Goal: Task Accomplishment & Management: Manage account settings

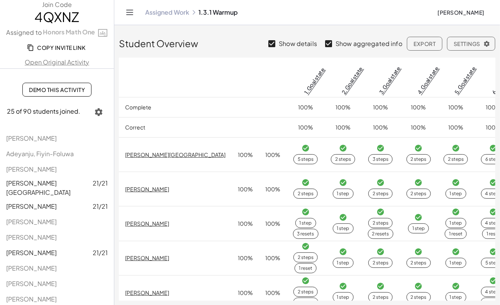
click at [307, 12] on span "[PERSON_NAME]" at bounding box center [460, 12] width 47 height 7
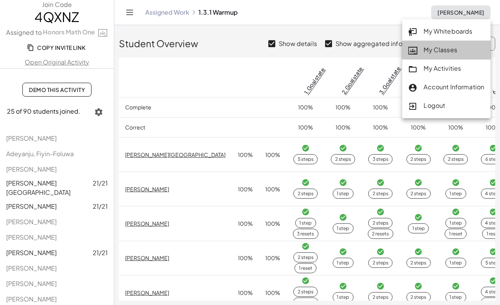
click at [307, 51] on div "My Classes" at bounding box center [446, 50] width 76 height 10
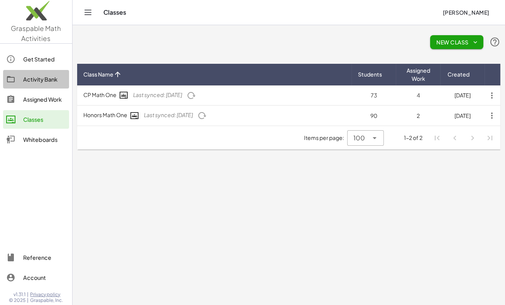
click at [34, 80] on div "Activity Bank" at bounding box center [44, 79] width 43 height 9
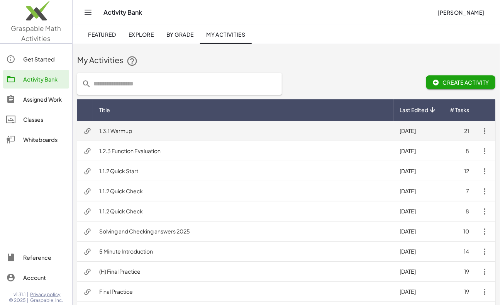
click at [307, 131] on icon "button" at bounding box center [484, 130] width 9 height 9
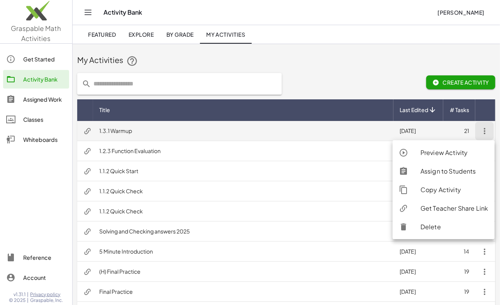
click at [116, 131] on td "1.3.1 Warmup" at bounding box center [243, 131] width 300 height 20
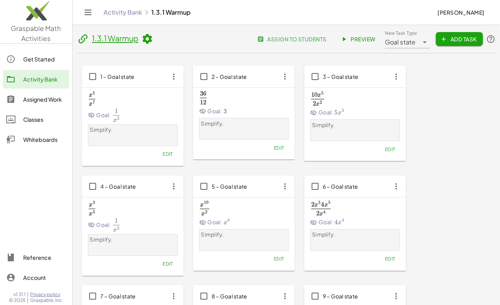
click at [307, 41] on span "assign to students" at bounding box center [293, 39] width 68 height 7
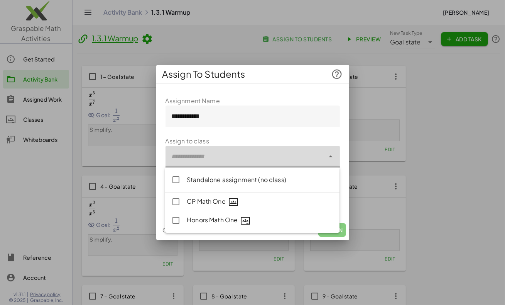
click at [228, 154] on div at bounding box center [245, 157] width 159 height 22
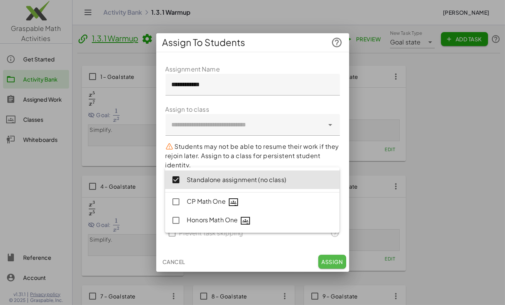
click at [307, 263] on span "Assign" at bounding box center [332, 261] width 21 height 7
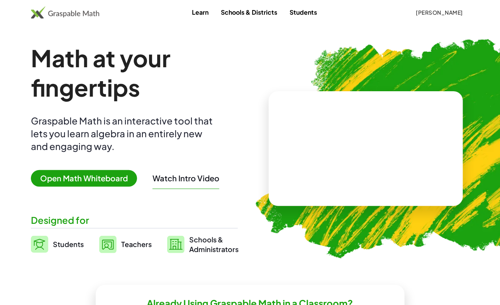
drag, startPoint x: 423, startPoint y: 14, endPoint x: 382, endPoint y: 24, distance: 42.3
click at [419, 15] on span "[PERSON_NAME]" at bounding box center [439, 12] width 47 height 7
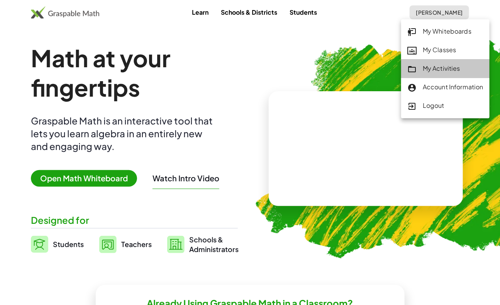
click at [425, 66] on div "My Activities" at bounding box center [445, 69] width 76 height 10
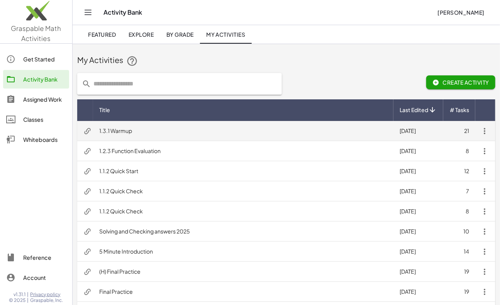
click at [122, 129] on td "1.3.1 Warmup" at bounding box center [243, 131] width 300 height 20
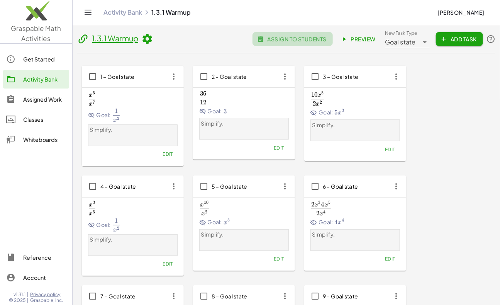
click at [284, 39] on span "assign to students" at bounding box center [293, 39] width 68 height 7
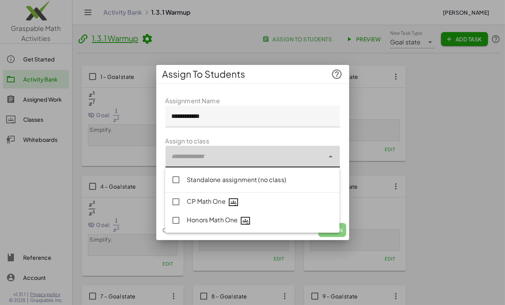
click at [216, 154] on div at bounding box center [245, 157] width 159 height 22
click at [217, 203] on div "CP Math One" at bounding box center [260, 202] width 147 height 10
type input "**********"
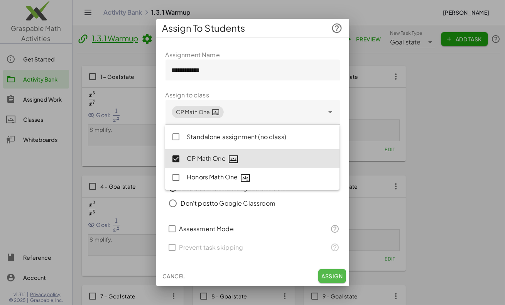
click at [339, 275] on span "Assign" at bounding box center [332, 275] width 21 height 7
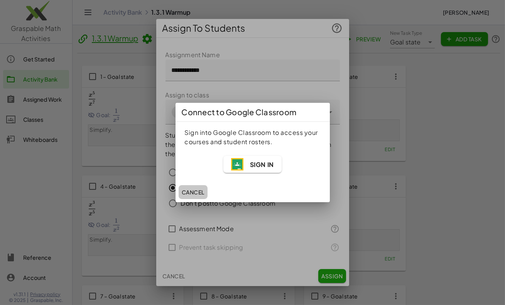
click at [188, 190] on span "Cancel" at bounding box center [193, 191] width 23 height 7
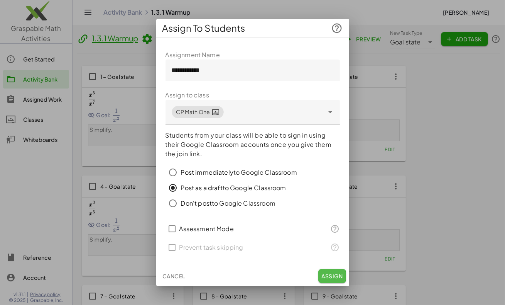
click at [328, 270] on button "Assign" at bounding box center [332, 276] width 27 height 14
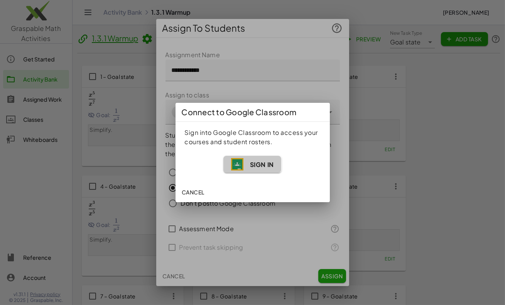
click at [259, 165] on span "Sign In" at bounding box center [262, 164] width 24 height 8
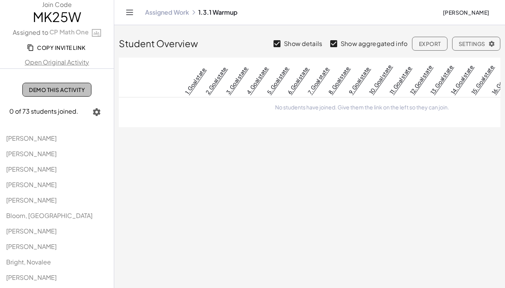
click at [29, 88] on span "Demo This Activity" at bounding box center [57, 89] width 56 height 7
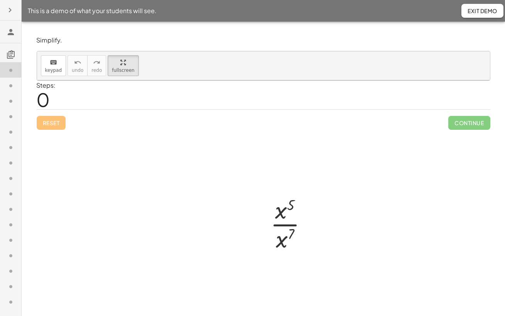
drag, startPoint x: 118, startPoint y: 66, endPoint x: 136, endPoint y: 91, distance: 31.1
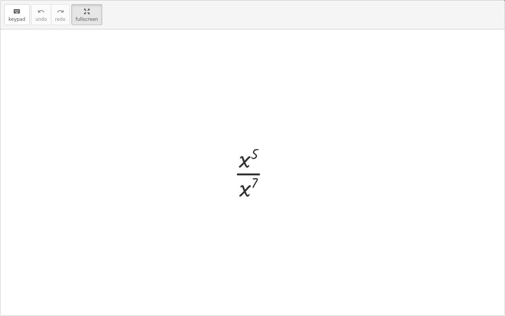
click at [136, 91] on div "keyboard keypad undo undo redo redo fullscreen · x 5 · x 7 ×" at bounding box center [252, 157] width 505 height 315
click at [225, 175] on div at bounding box center [252, 172] width 505 height 286
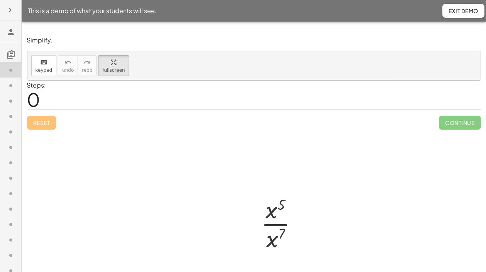
click at [11, 10] on icon "button" at bounding box center [9, 9] width 9 height 9
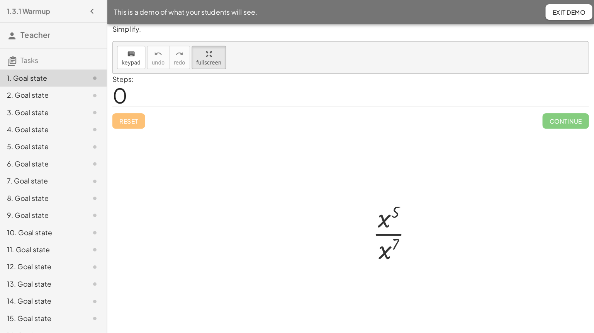
scroll to position [21, 0]
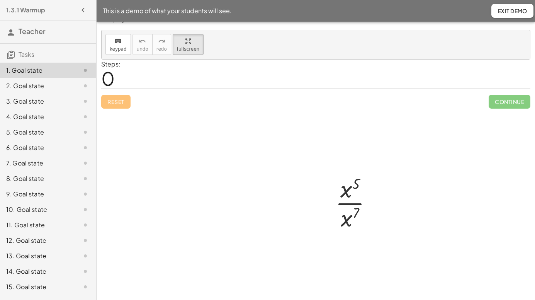
drag, startPoint x: 533, startPoint y: 0, endPoint x: 305, endPoint y: 128, distance: 260.9
click at [225, 128] on div at bounding box center [316, 179] width 428 height 241
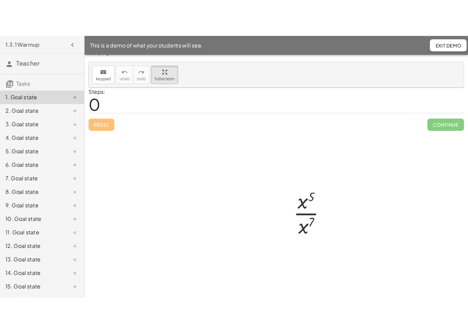
scroll to position [0, 0]
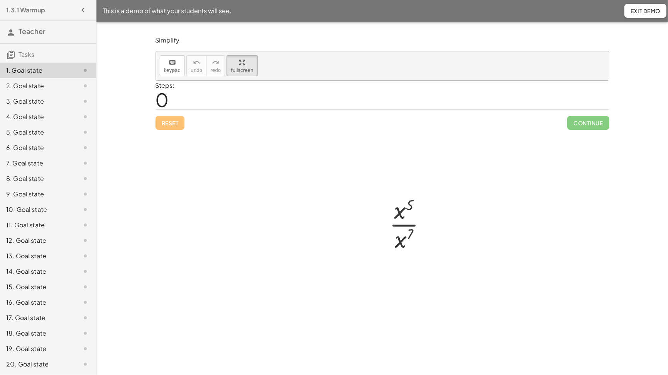
click at [225, 175] on div at bounding box center [382, 200] width 453 height 241
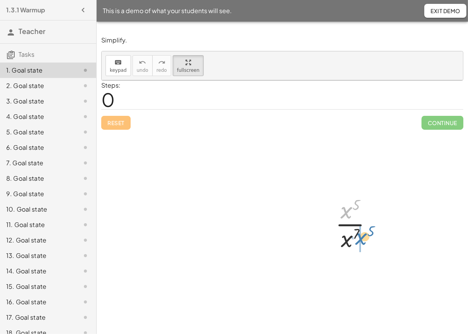
drag, startPoint x: 348, startPoint y: 213, endPoint x: 363, endPoint y: 239, distance: 29.9
click at [225, 175] on div at bounding box center [356, 223] width 51 height 59
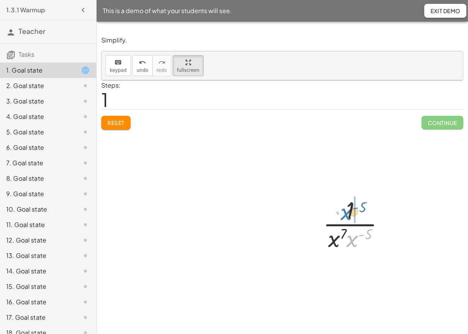
drag, startPoint x: 354, startPoint y: 244, endPoint x: 348, endPoint y: 216, distance: 28.0
click at [225, 175] on div at bounding box center [356, 223] width 75 height 59
drag, startPoint x: 346, startPoint y: 208, endPoint x: 360, endPoint y: 237, distance: 32.8
click at [225, 175] on div at bounding box center [356, 223] width 51 height 59
drag, startPoint x: 352, startPoint y: 244, endPoint x: 337, endPoint y: 245, distance: 15.1
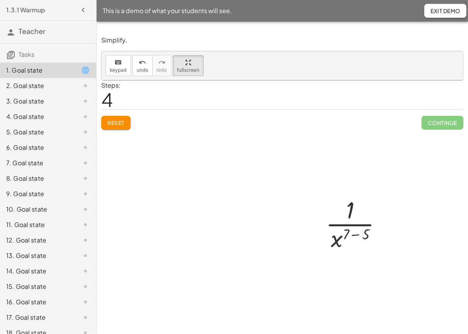
click at [225, 175] on div at bounding box center [357, 223] width 70 height 59
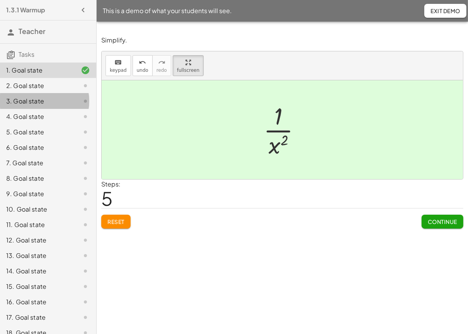
click at [19, 101] on div "3. Goal state" at bounding box center [37, 101] width 62 height 9
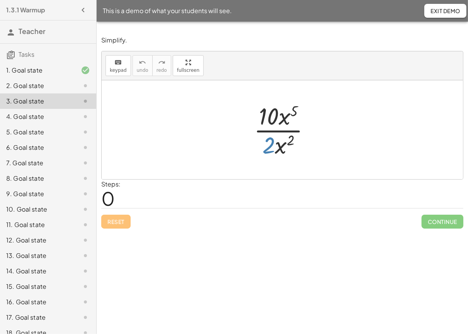
drag, startPoint x: 270, startPoint y: 149, endPoint x: 269, endPoint y: 130, distance: 18.2
click at [225, 130] on div at bounding box center [285, 129] width 70 height 59
drag, startPoint x: 266, startPoint y: 151, endPoint x: 266, endPoint y: 125, distance: 25.5
click at [225, 125] on div at bounding box center [285, 129] width 70 height 59
click at [159, 151] on div at bounding box center [282, 129] width 361 height 99
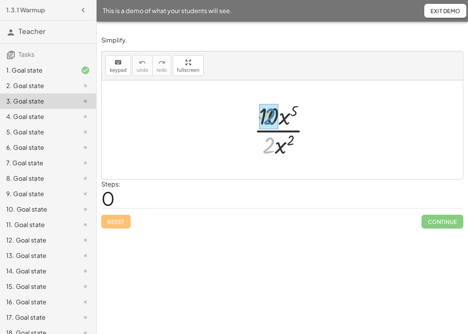
drag, startPoint x: 266, startPoint y: 151, endPoint x: 266, endPoint y: 122, distance: 29.0
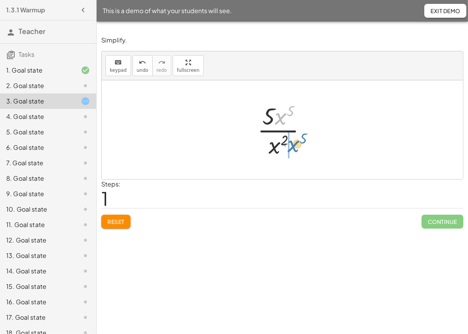
drag, startPoint x: 281, startPoint y: 120, endPoint x: 293, endPoint y: 147, distance: 30.2
click at [225, 147] on div at bounding box center [284, 129] width 63 height 59
drag, startPoint x: 282, startPoint y: 152, endPoint x: 267, endPoint y: 158, distance: 16.4
click at [225, 141] on div at bounding box center [284, 129] width 71 height 59
drag, startPoint x: 268, startPoint y: 149, endPoint x: 279, endPoint y: 123, distance: 28.7
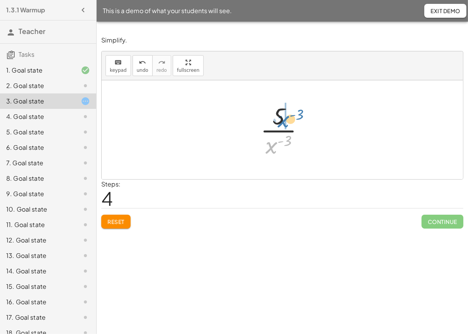
click at [225, 123] on div at bounding box center [285, 129] width 58 height 59
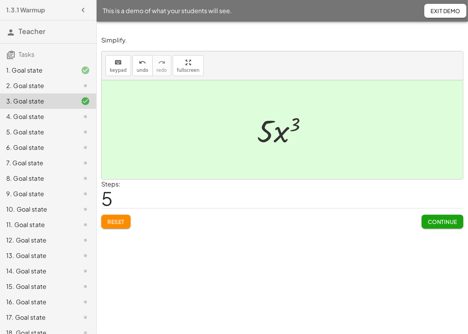
click at [121, 175] on span "Reset" at bounding box center [115, 221] width 17 height 7
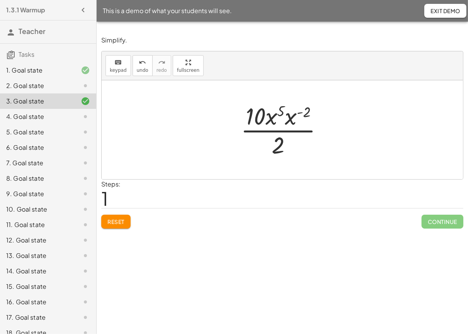
drag, startPoint x: 300, startPoint y: 124, endPoint x: 354, endPoint y: 128, distance: 54.6
click at [225, 128] on div at bounding box center [282, 129] width 361 height 99
drag, startPoint x: 290, startPoint y: 119, endPoint x: 277, endPoint y: 120, distance: 12.5
click at [225, 110] on div at bounding box center [284, 129] width 91 height 59
drag, startPoint x: 279, startPoint y: 148, endPoint x: 269, endPoint y: 124, distance: 25.5
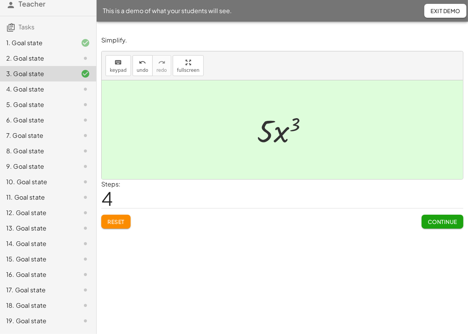
scroll to position [56, 0]
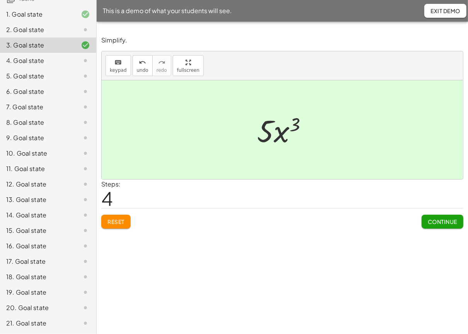
click at [26, 175] on div "14. Goal state" at bounding box center [37, 214] width 62 height 9
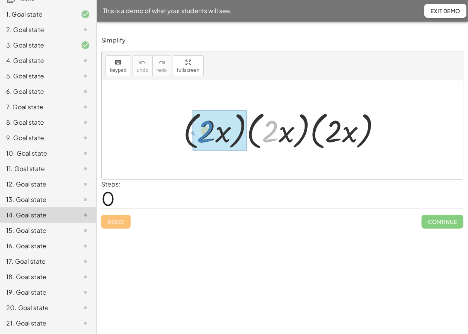
drag, startPoint x: 272, startPoint y: 128, endPoint x: 207, endPoint y: 128, distance: 65.2
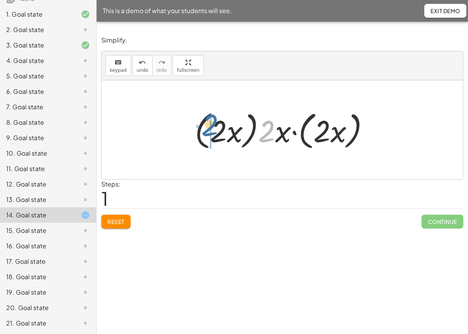
drag, startPoint x: 266, startPoint y: 134, endPoint x: 210, endPoint y: 128, distance: 57.1
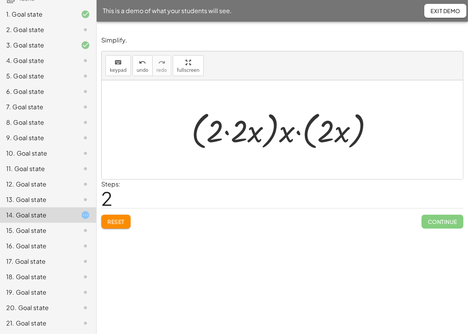
click at [225, 134] on div at bounding box center [284, 130] width 195 height 44
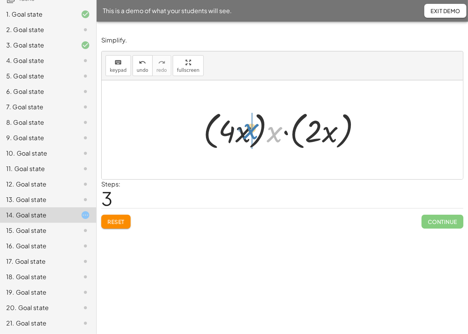
drag, startPoint x: 277, startPoint y: 136, endPoint x: 253, endPoint y: 132, distance: 23.8
click at [225, 132] on div at bounding box center [284, 130] width 171 height 44
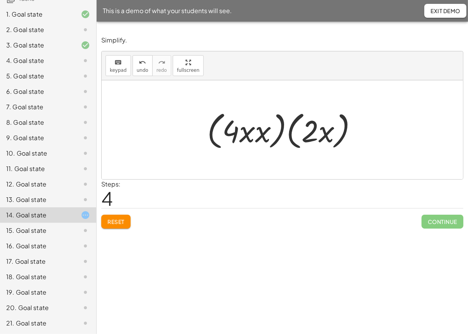
click at [225, 136] on div at bounding box center [285, 130] width 164 height 44
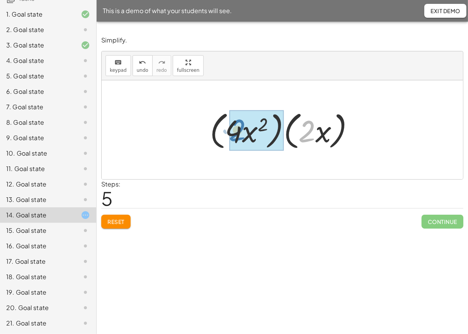
drag, startPoint x: 306, startPoint y: 139, endPoint x: 236, endPoint y: 138, distance: 69.5
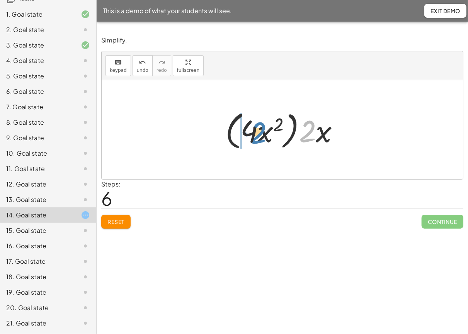
drag, startPoint x: 304, startPoint y: 137, endPoint x: 254, endPoint y: 139, distance: 50.2
click at [225, 139] on div at bounding box center [285, 130] width 128 height 44
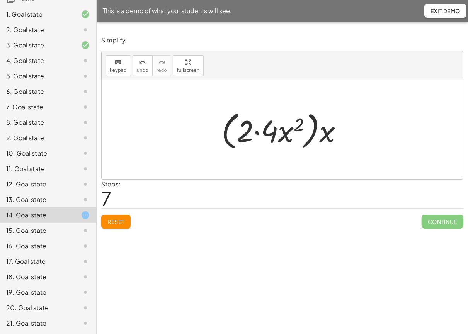
click at [225, 132] on div at bounding box center [284, 130] width 135 height 44
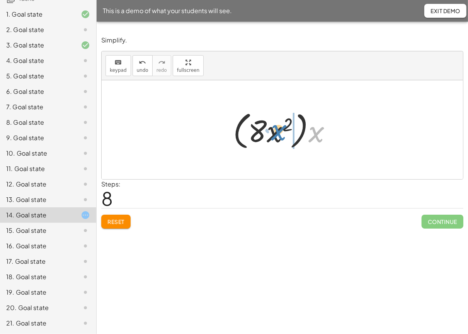
drag, startPoint x: 317, startPoint y: 142, endPoint x: 281, endPoint y: 140, distance: 36.7
click at [225, 140] on div at bounding box center [285, 130] width 112 height 44
drag, startPoint x: 297, startPoint y: 134, endPoint x: 276, endPoint y: 134, distance: 20.9
